Goal: Obtain resource: Download file/media

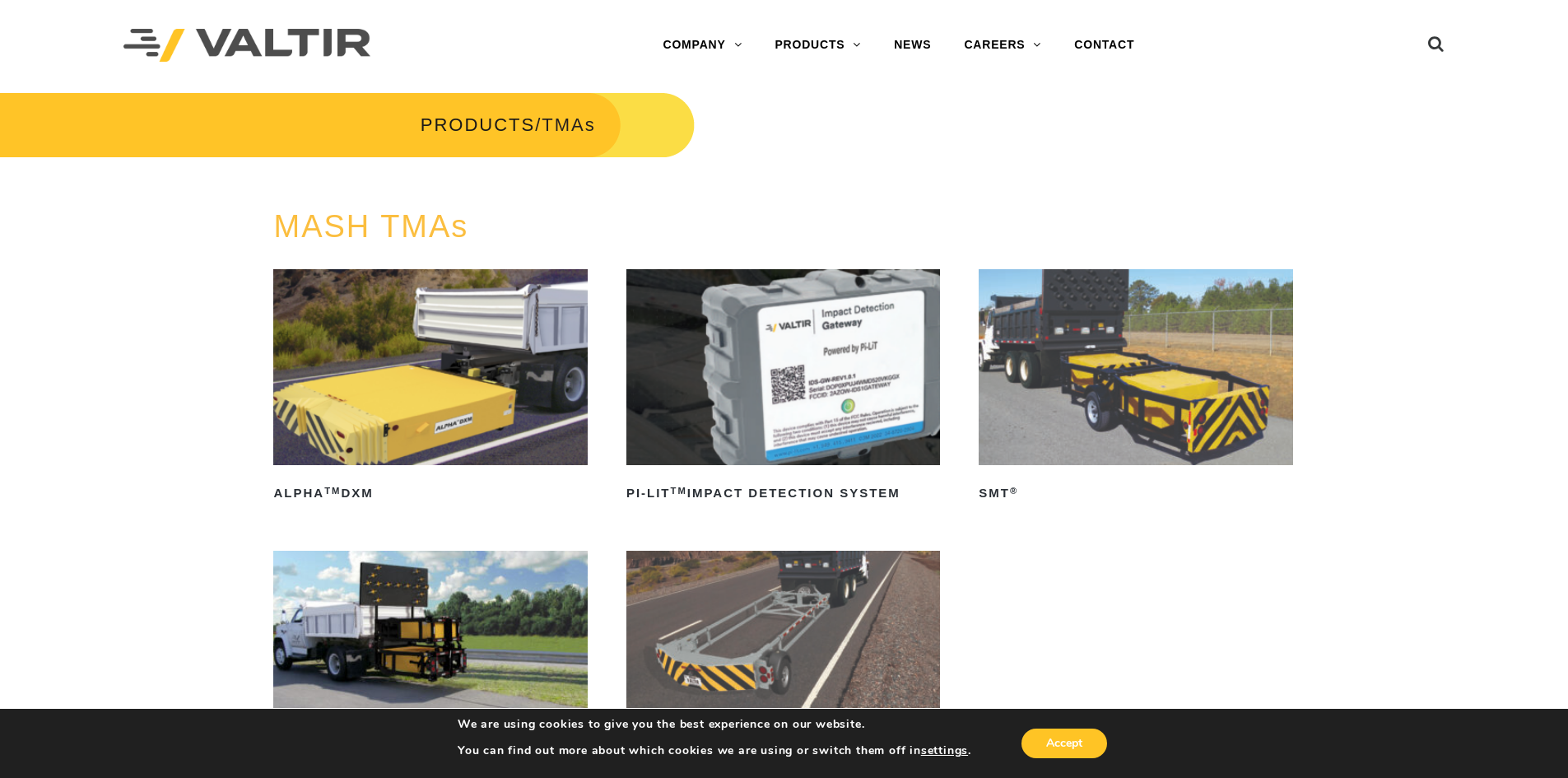
click at [380, 456] on img at bounding box center [430, 366] width 314 height 196
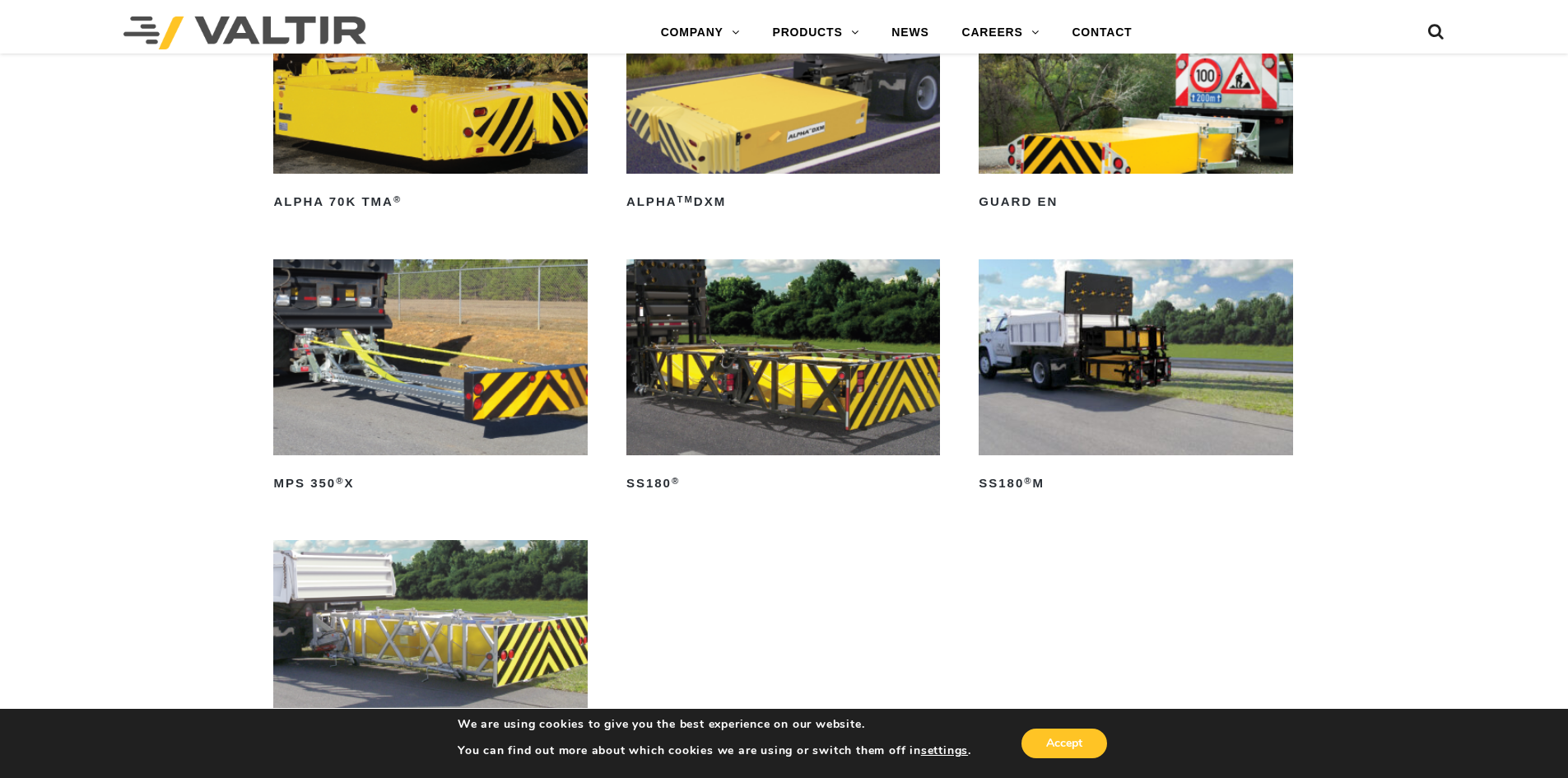
scroll to position [906, 0]
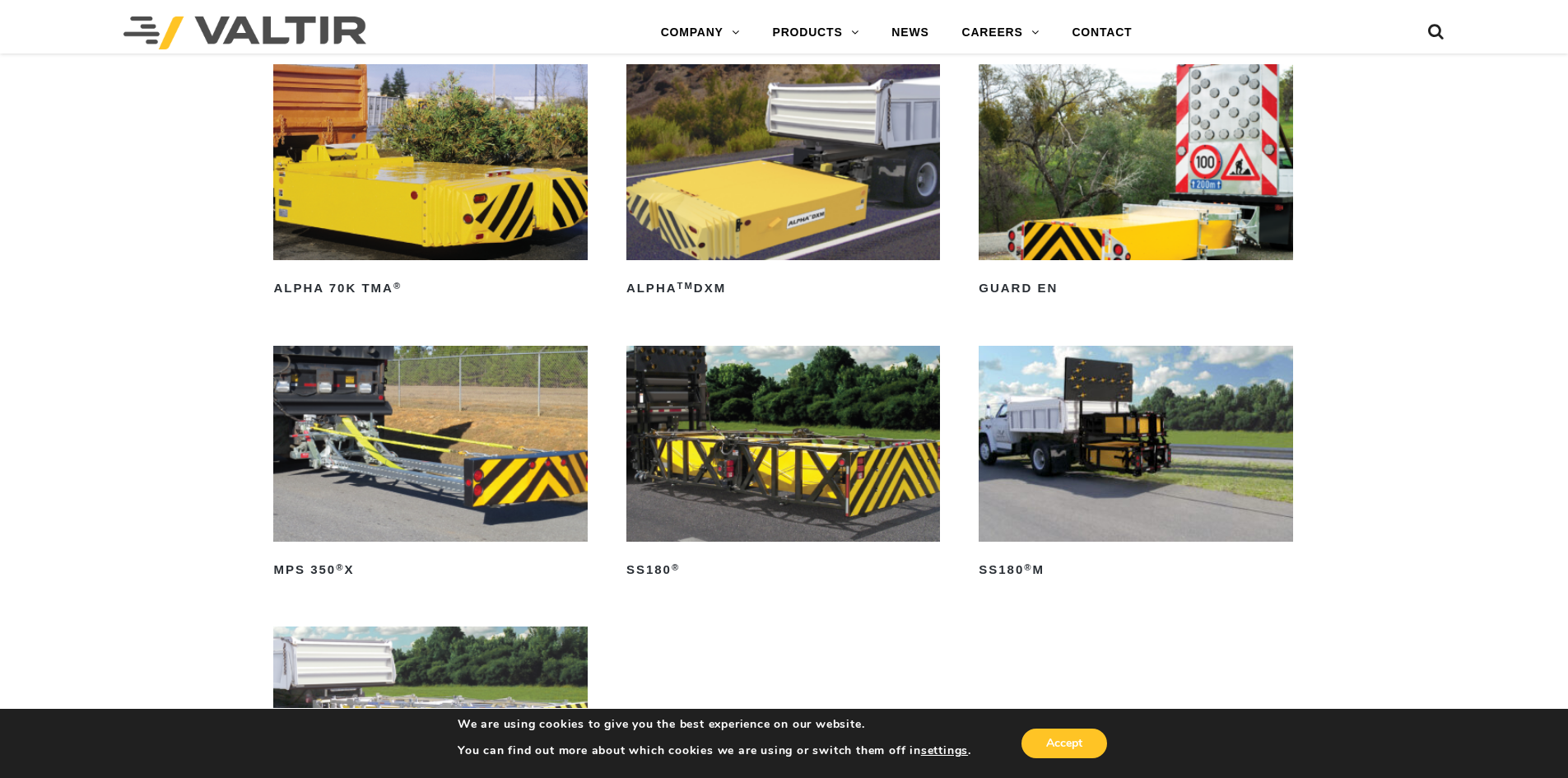
click at [762, 257] on img at bounding box center [783, 162] width 314 height 196
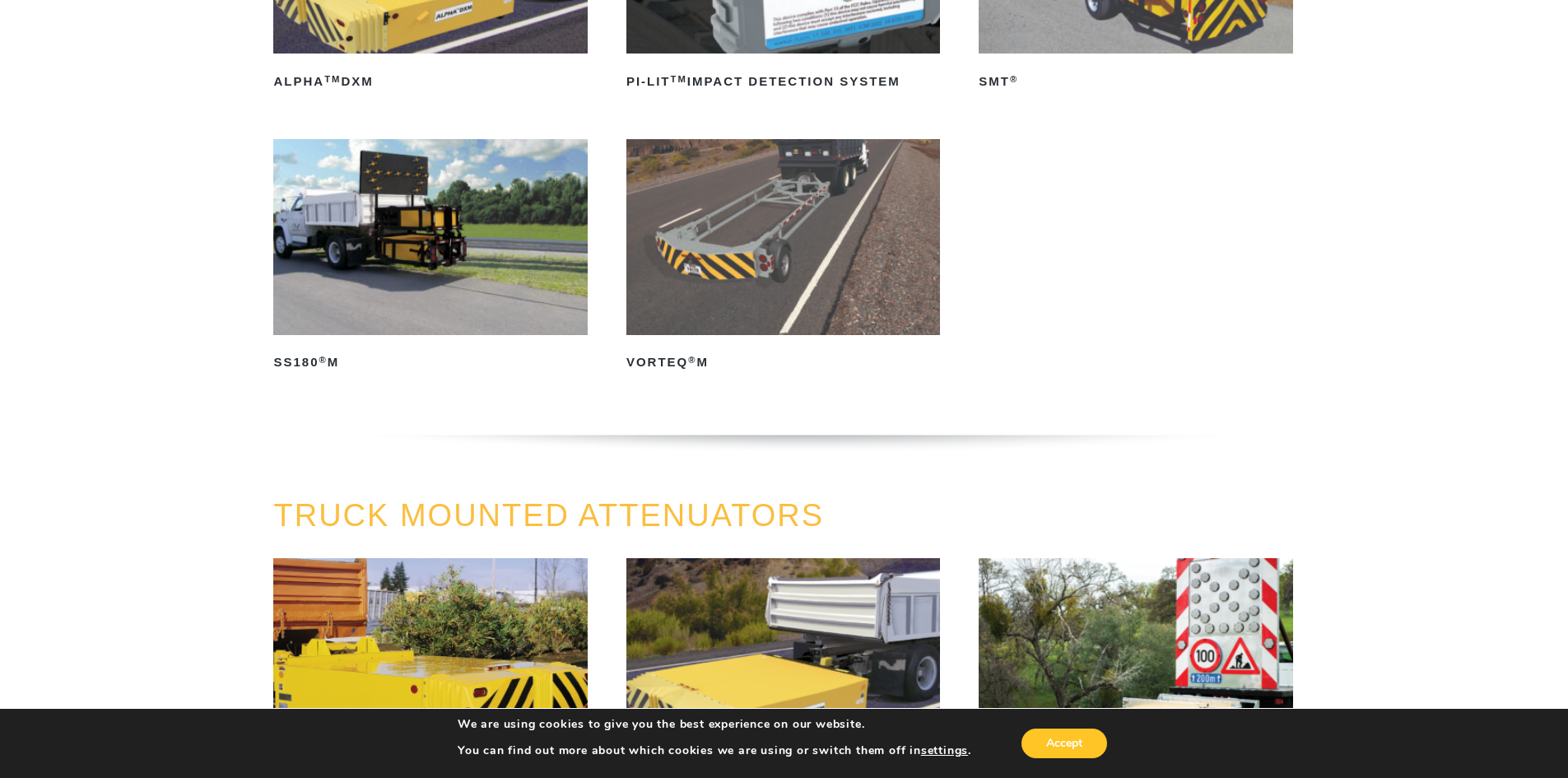
scroll to position [0, 0]
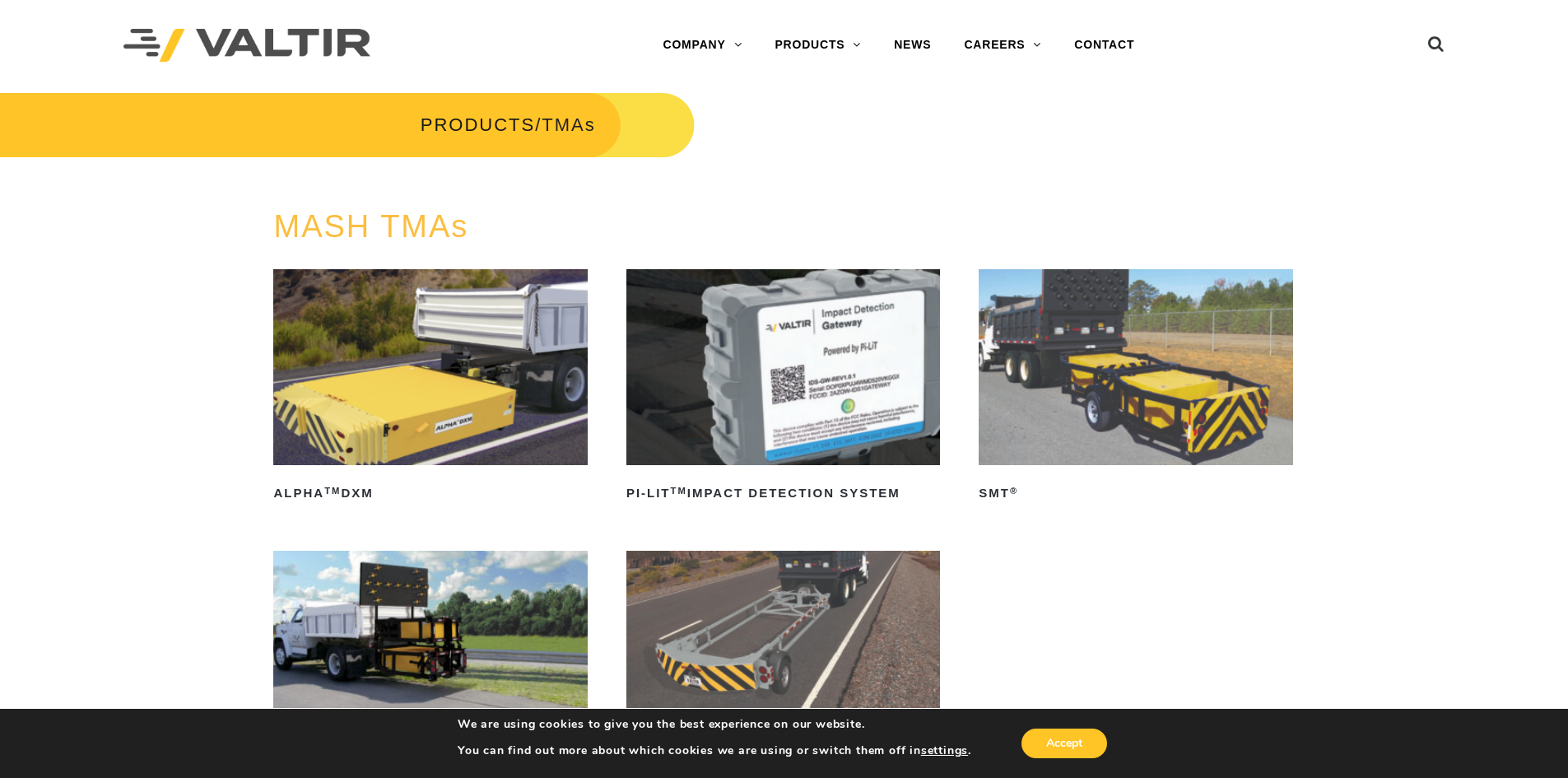
click at [314, 463] on img at bounding box center [430, 366] width 314 height 196
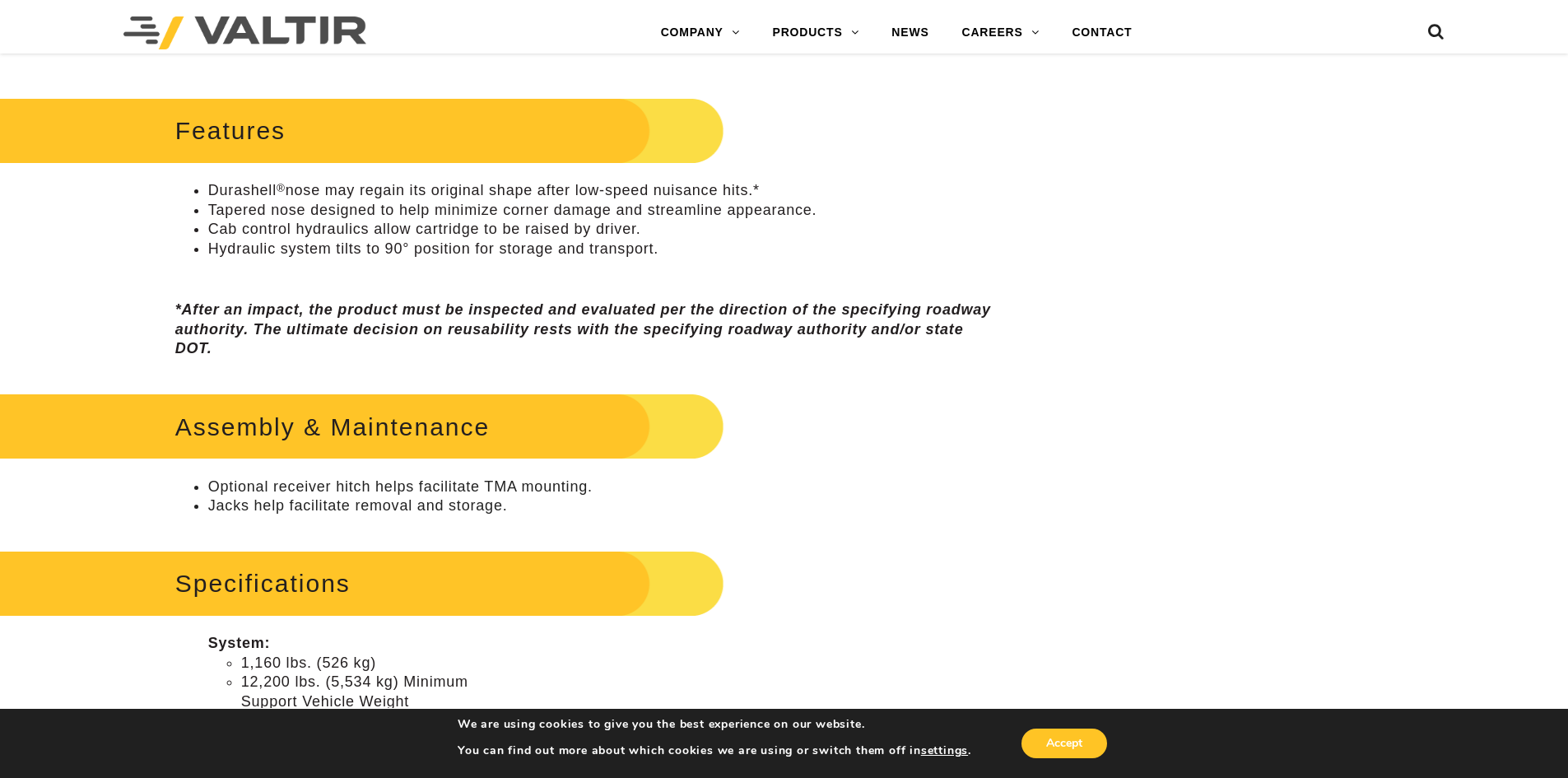
scroll to position [824, 0]
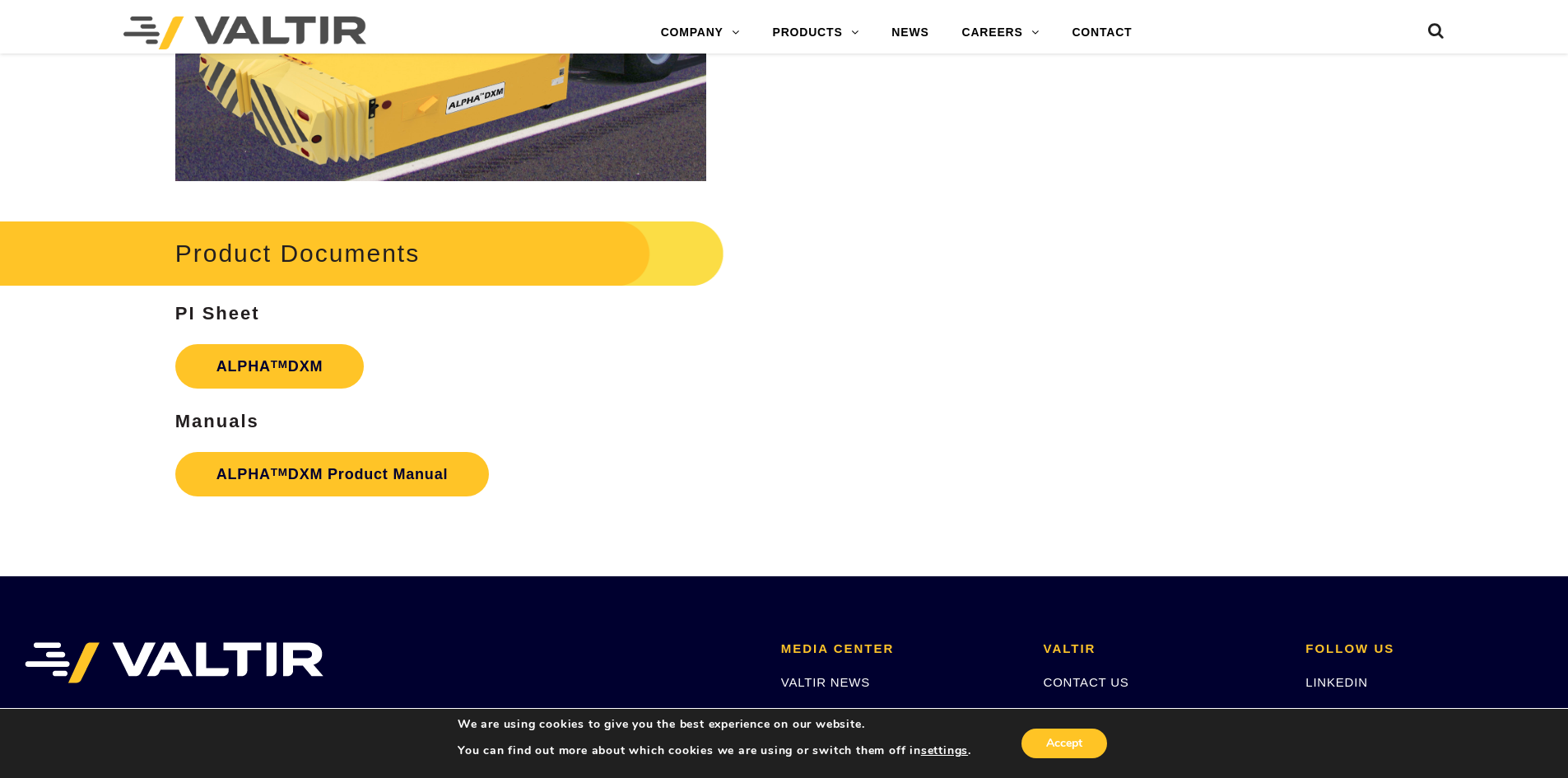
scroll to position [2223, 0]
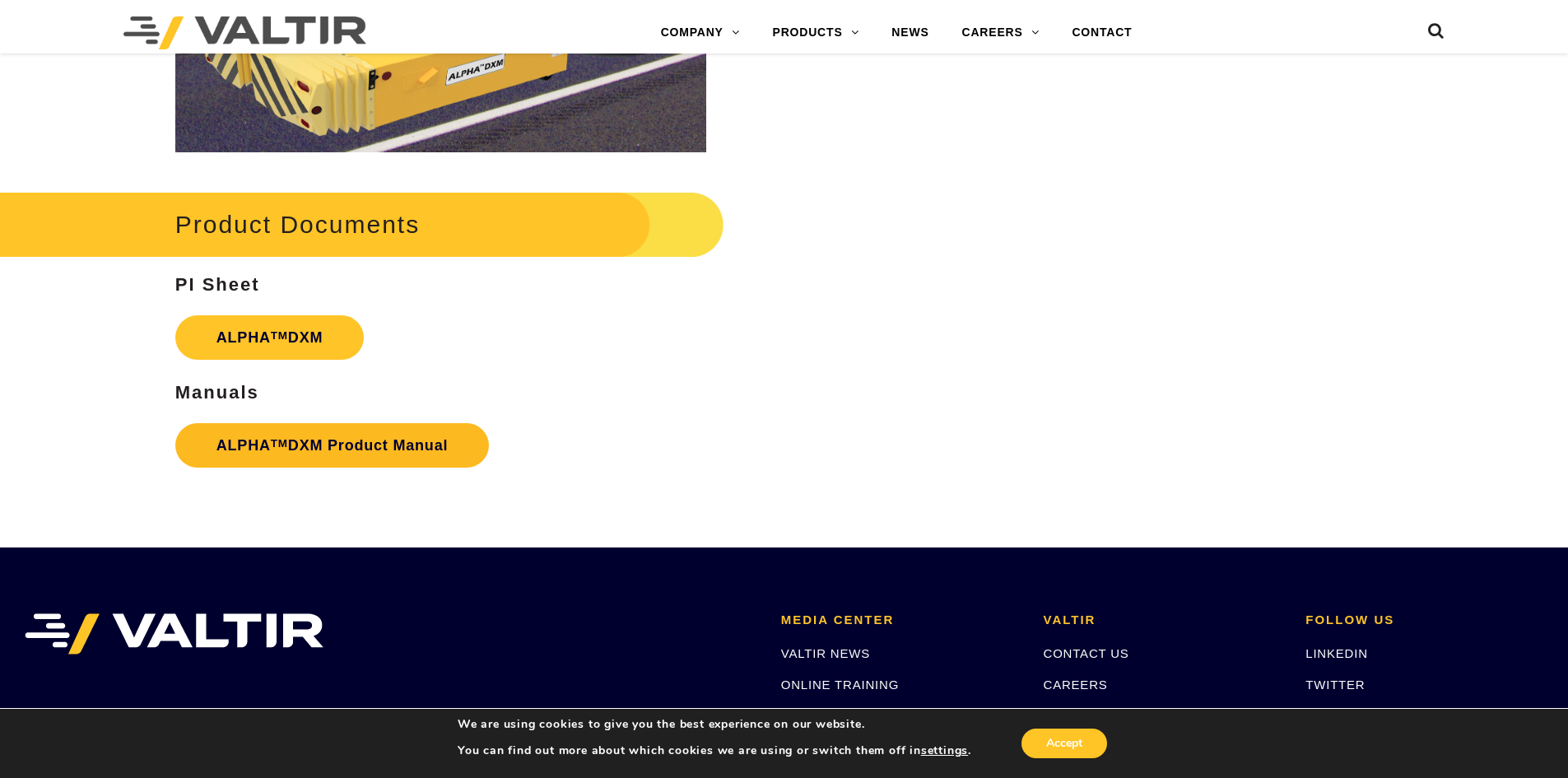
click at [300, 440] on link "ALPHA TM DXM Product Manual" at bounding box center [333, 445] width 314 height 45
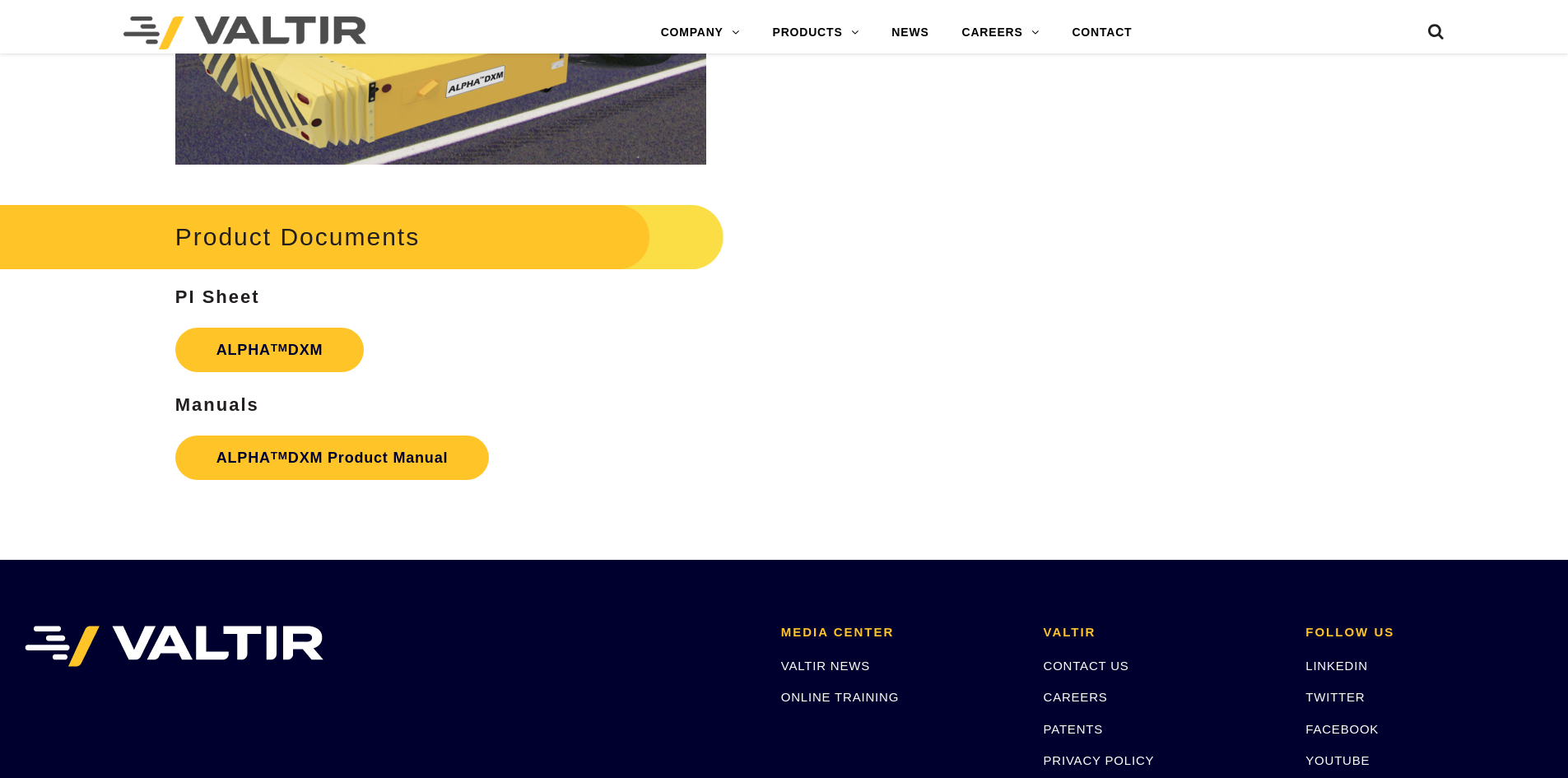
scroll to position [2223, 0]
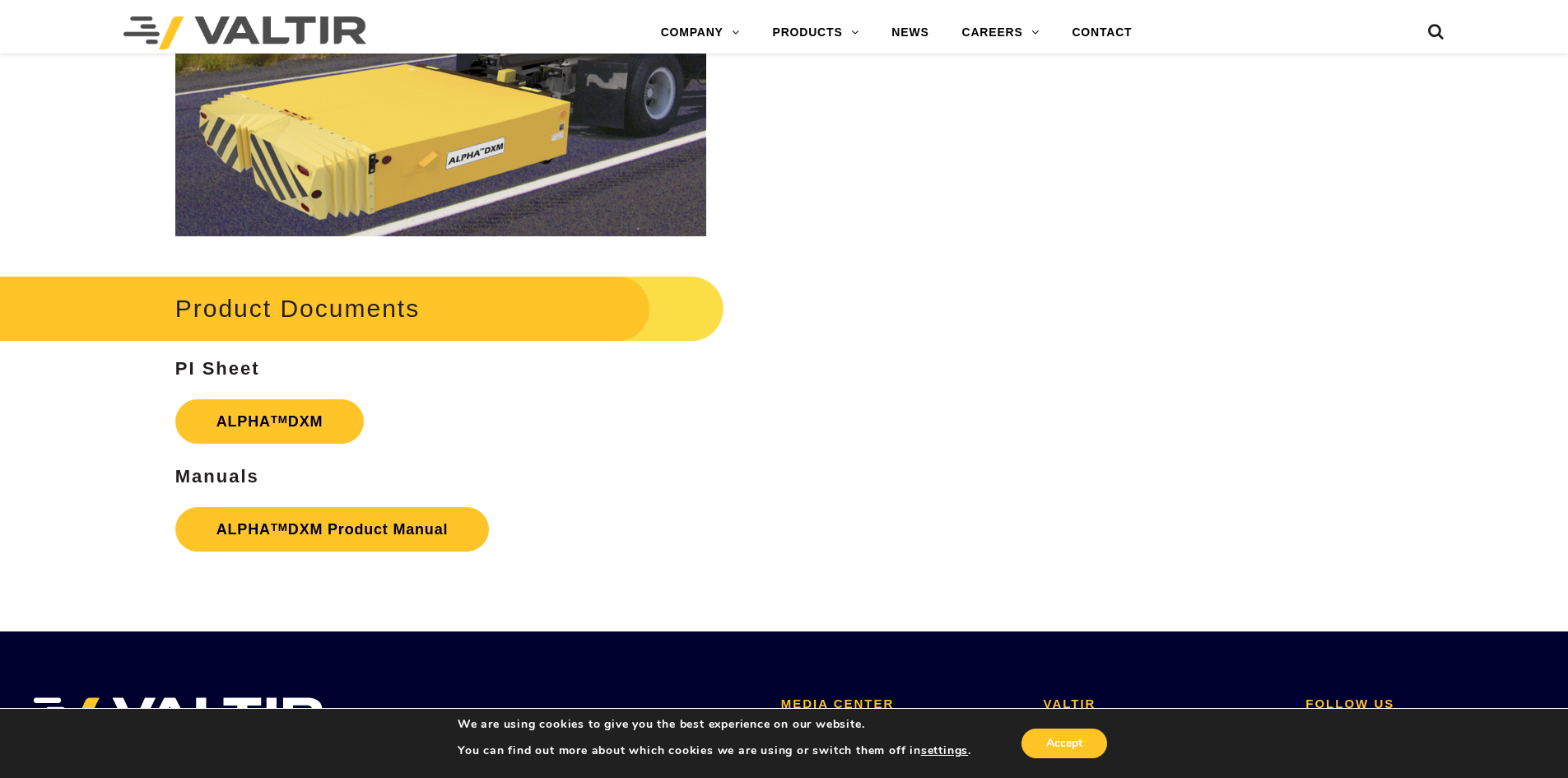
scroll to position [2141, 0]
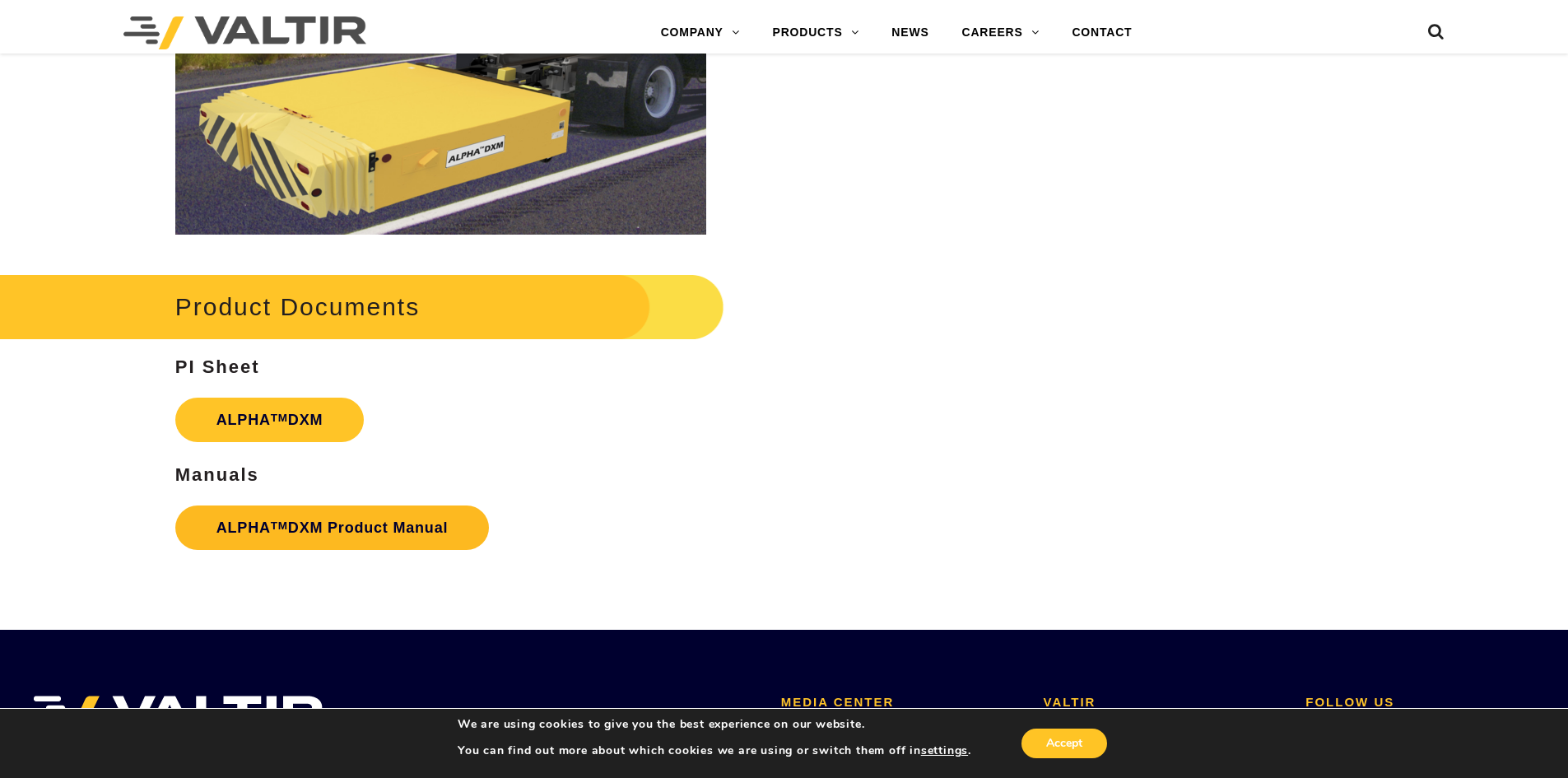
click at [327, 530] on link "ALPHA TM DXM Product Manual" at bounding box center [333, 528] width 314 height 45
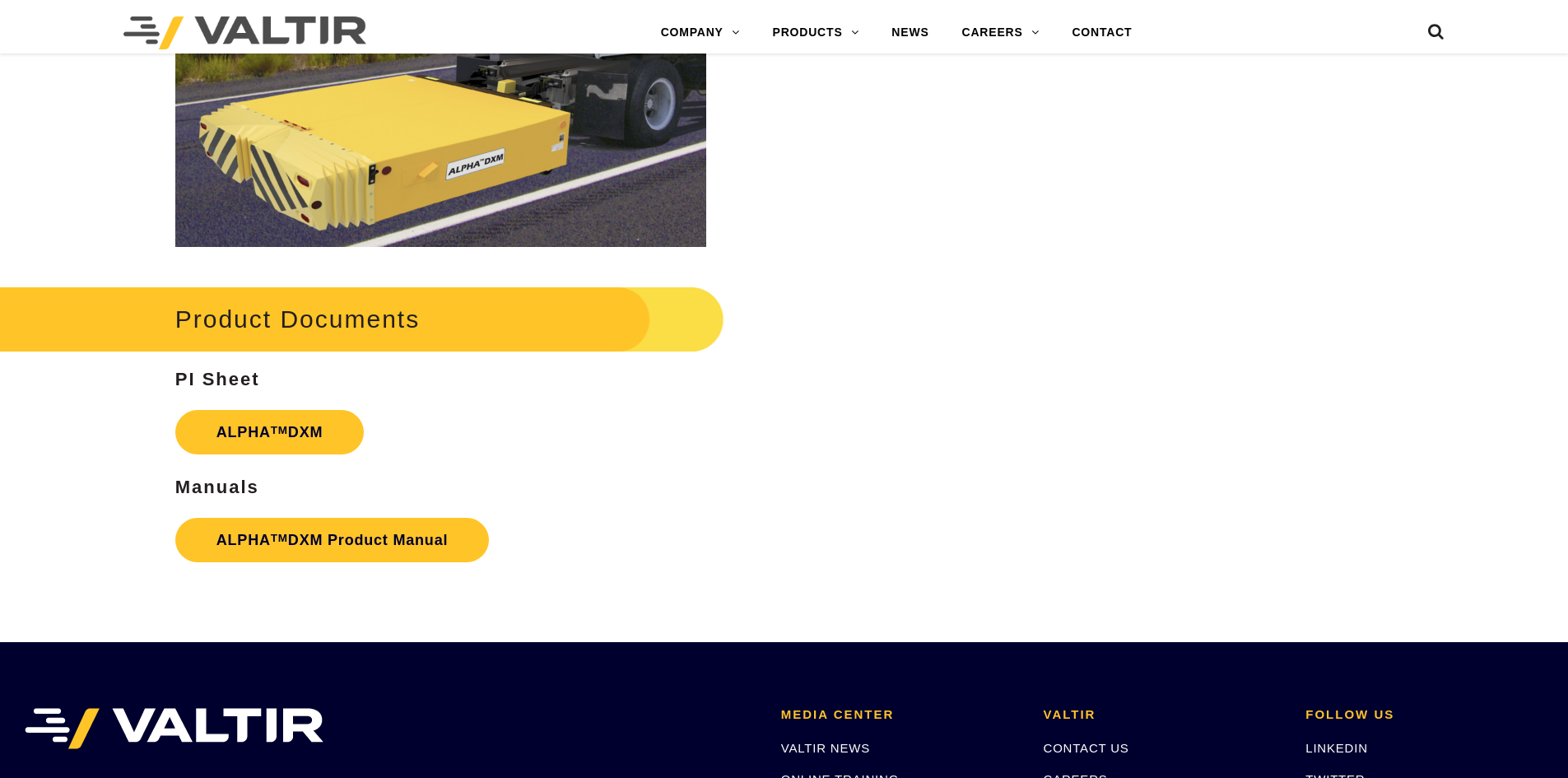
scroll to position [2141, 0]
